Goal: Task Accomplishment & Management: Complete application form

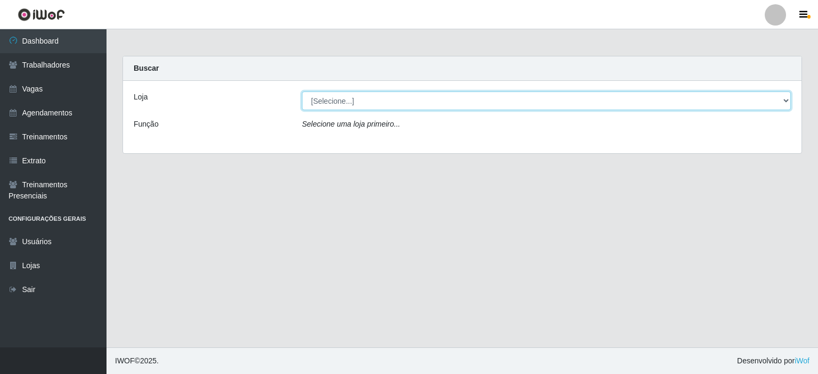
click at [342, 109] on select "[Selecione...] Iskisita Atakado - Alecrim Iskisita Atakado - Centro de Distribu…" at bounding box center [546, 101] width 489 height 19
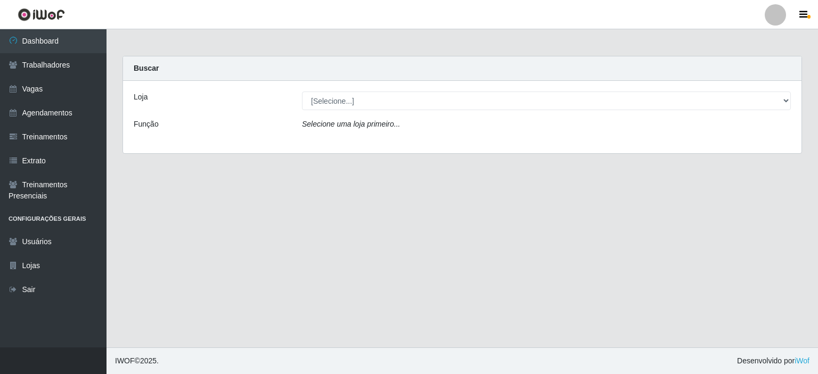
click at [229, 138] on div "Loja [Selecione...] [PERSON_NAME] Atakado - Centro de Distribuição Função Selec…" at bounding box center [462, 117] width 678 height 72
click at [51, 83] on link "Vagas" at bounding box center [53, 89] width 106 height 24
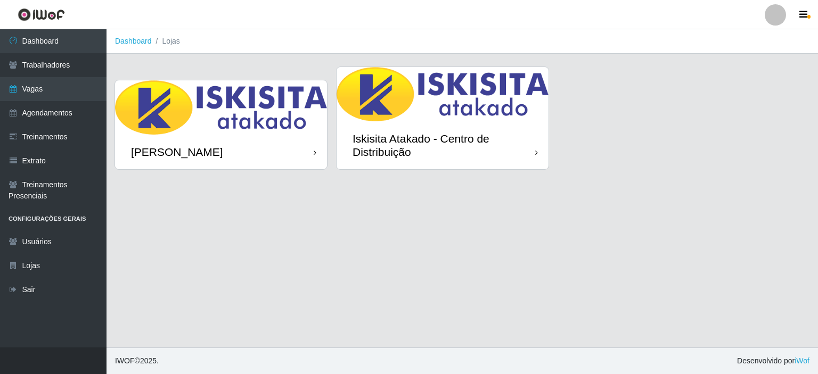
click at [412, 146] on div "Iskisita Atakado - Centro de Distribuição" at bounding box center [443, 145] width 183 height 27
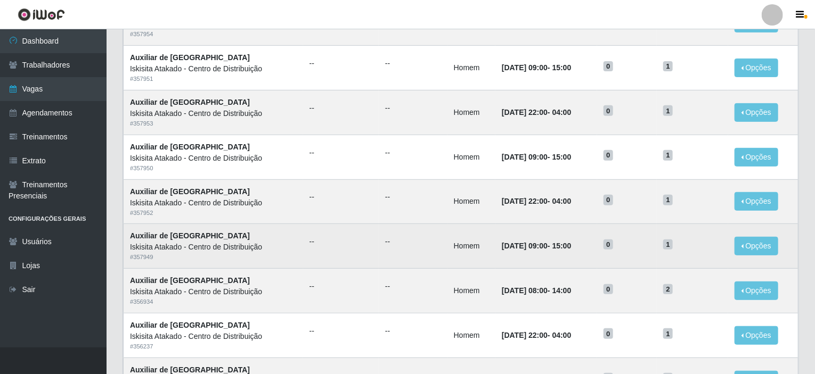
scroll to position [160, 0]
drag, startPoint x: 591, startPoint y: 250, endPoint x: 489, endPoint y: 243, distance: 102.5
click at [495, 243] on td "[DATE] 09:00 - 15:00" at bounding box center [546, 246] width 102 height 45
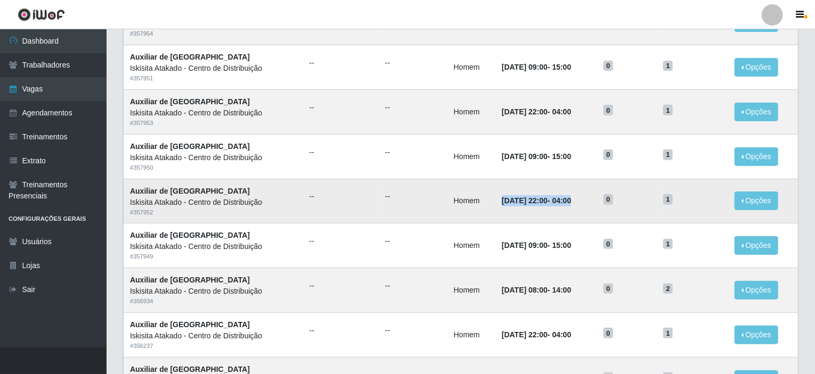
drag, startPoint x: 488, startPoint y: 202, endPoint x: 584, endPoint y: 193, distance: 95.7
click at [584, 193] on td "[DATE] 22:00 - 04:00" at bounding box center [546, 201] width 102 height 45
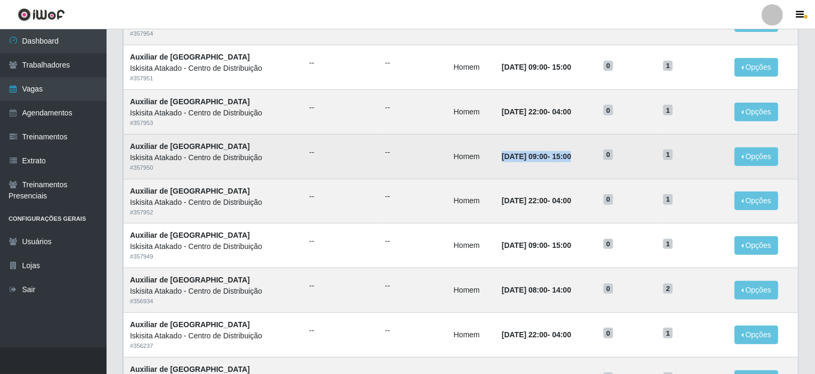
drag, startPoint x: 584, startPoint y: 154, endPoint x: 490, endPoint y: 154, distance: 93.7
click at [495, 154] on td "[DATE] 09:00 - 15:00" at bounding box center [546, 156] width 102 height 45
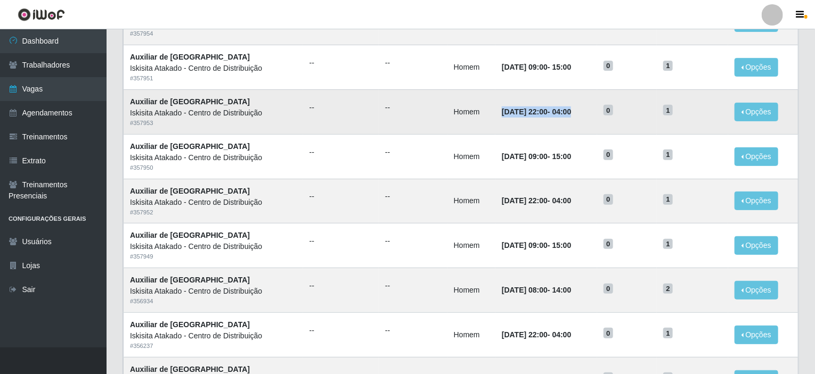
drag, startPoint x: 491, startPoint y: 108, endPoint x: 584, endPoint y: 108, distance: 92.7
click at [584, 108] on td "[DATE] 22:00 - 04:00" at bounding box center [546, 111] width 102 height 45
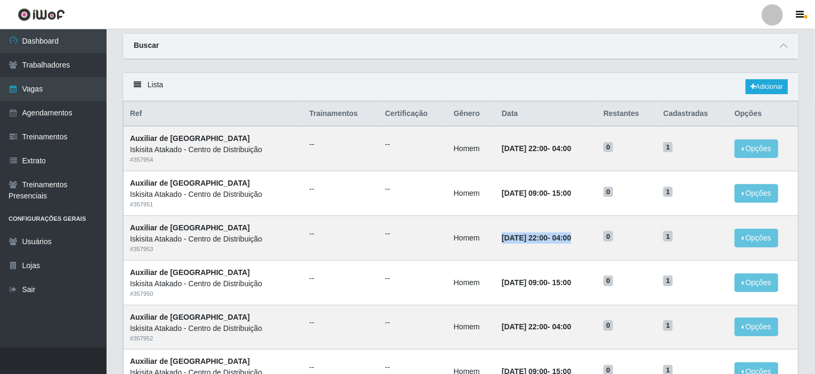
scroll to position [0, 0]
